Goal: Information Seeking & Learning: Learn about a topic

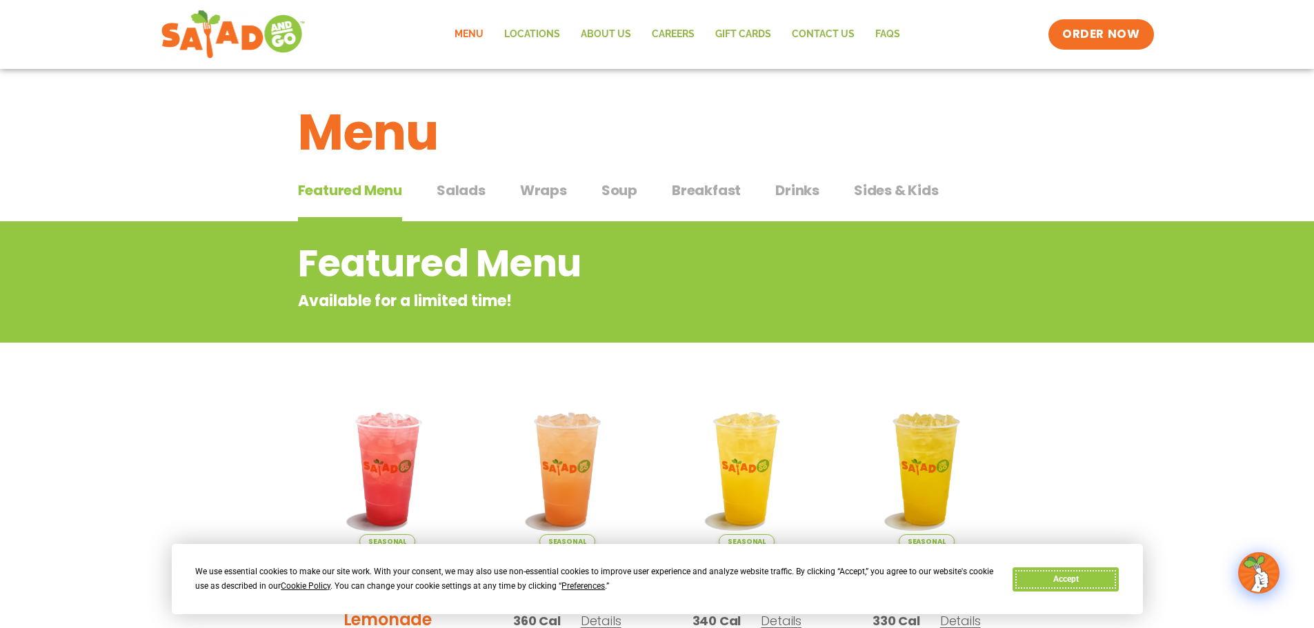
click at [1088, 585] on button "Accept" at bounding box center [1066, 580] width 106 height 24
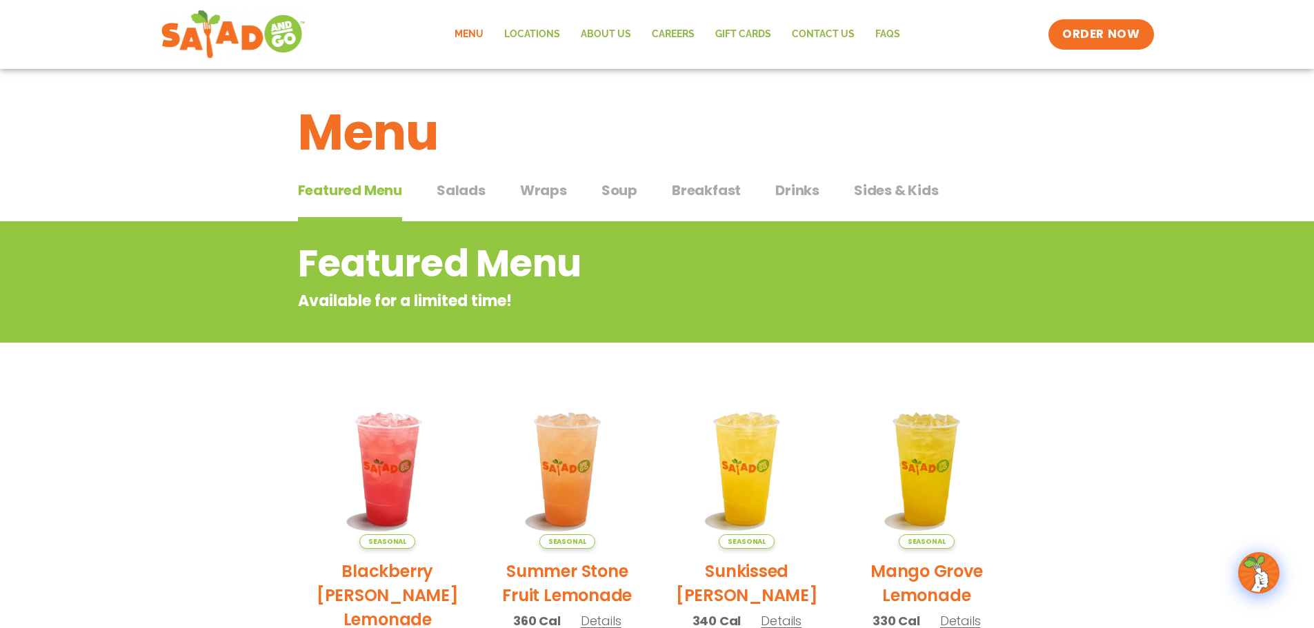
click at [543, 187] on span "Wraps" at bounding box center [543, 190] width 47 height 21
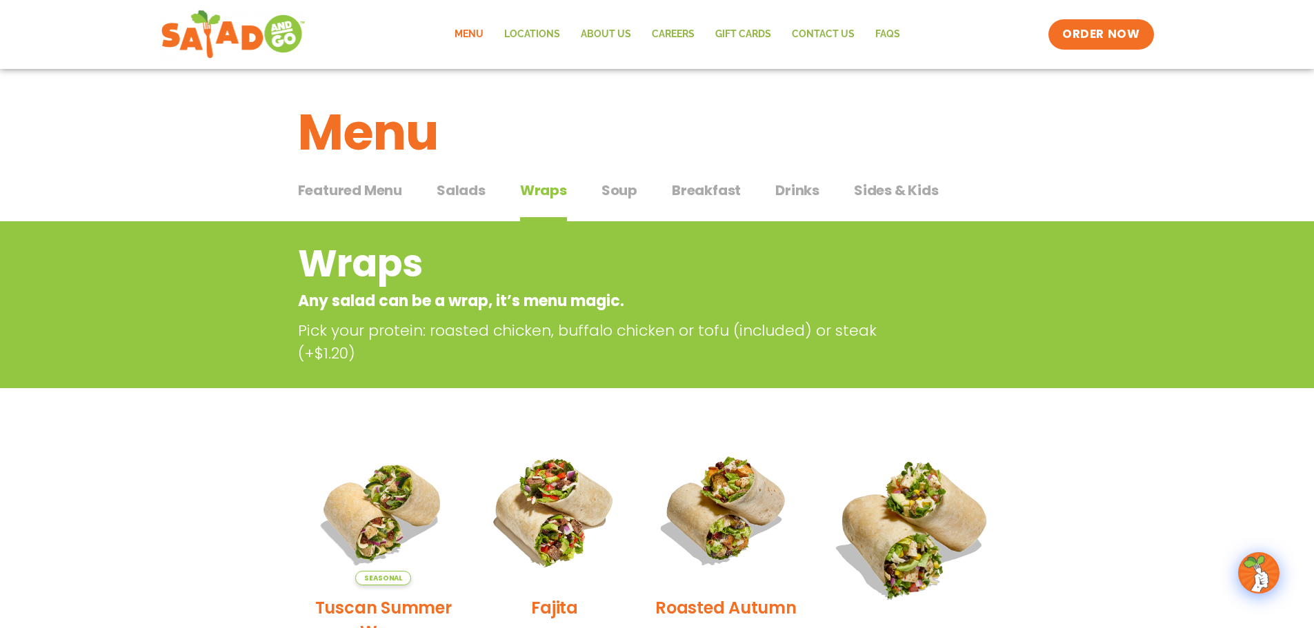
click at [702, 185] on span "Breakfast" at bounding box center [706, 190] width 69 height 21
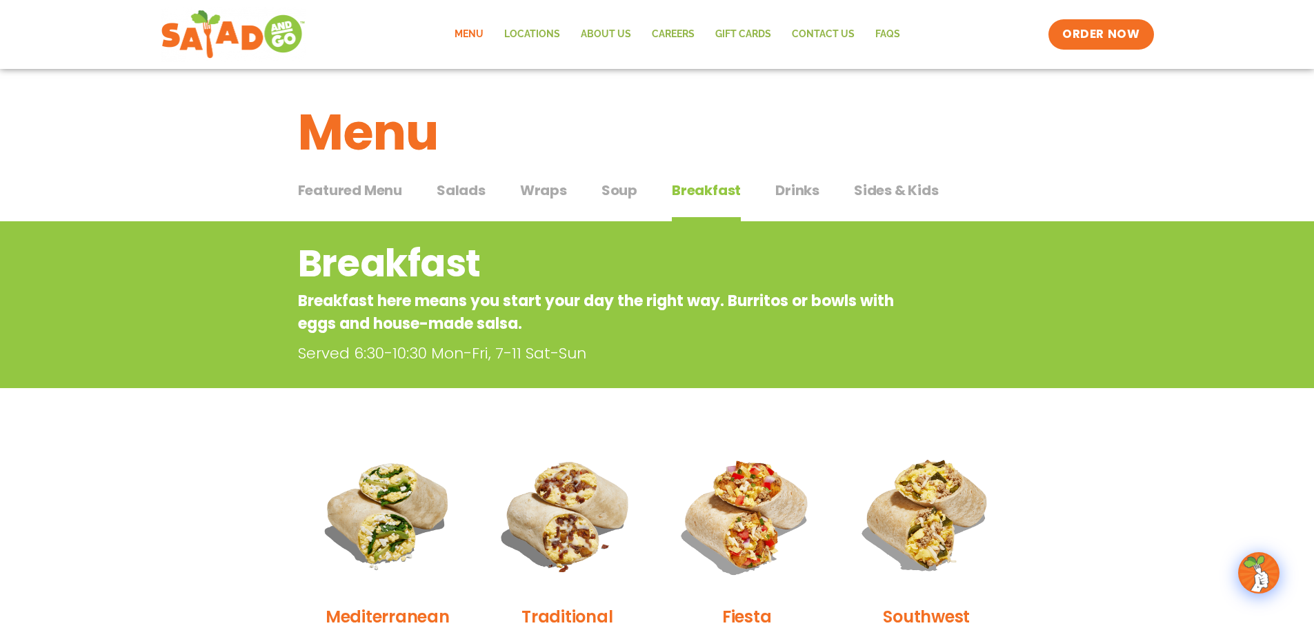
click at [538, 190] on span "Wraps" at bounding box center [543, 190] width 47 height 21
